Goal: Navigation & Orientation: Find specific page/section

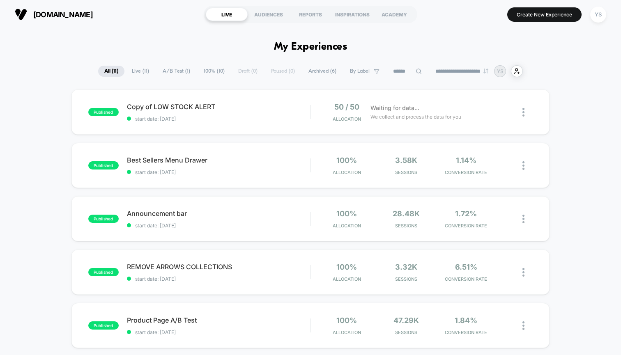
click at [82, 0] on div "pureformancelab.com LIVE AUDIENCES REPORTS INSPIRATIONS ACADEMY Create New Expe…" at bounding box center [310, 14] width 621 height 29
